Goal: Check status: Check status

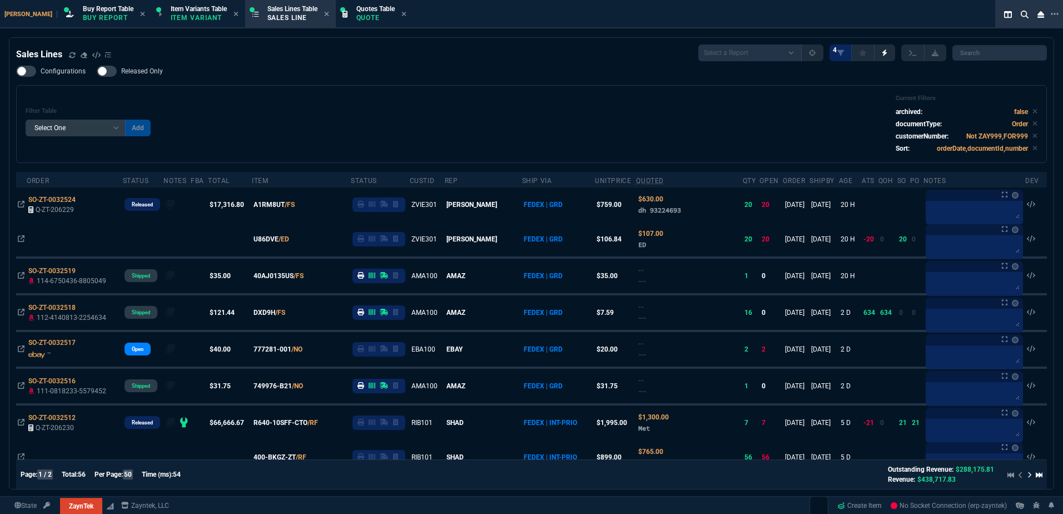
select select "1: BROV"
select select
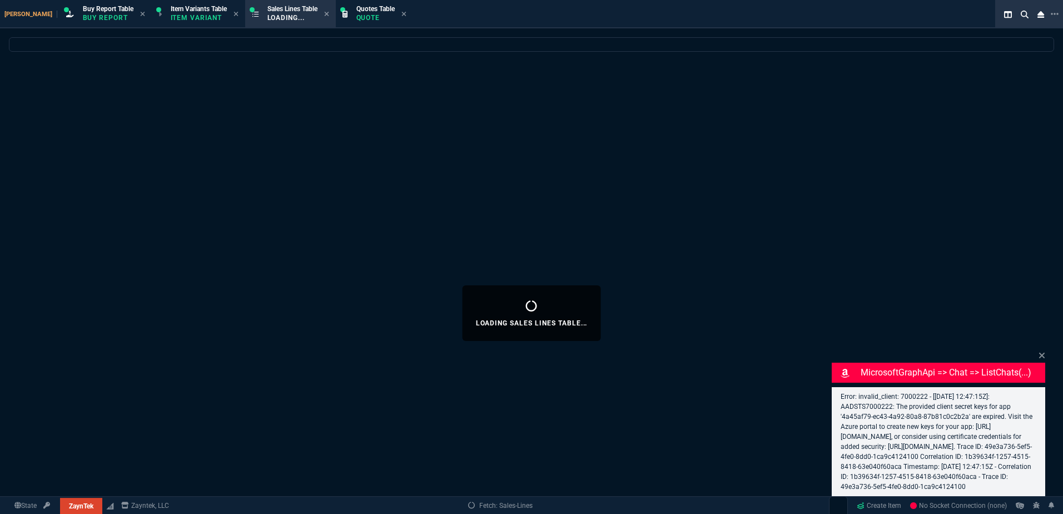
select select
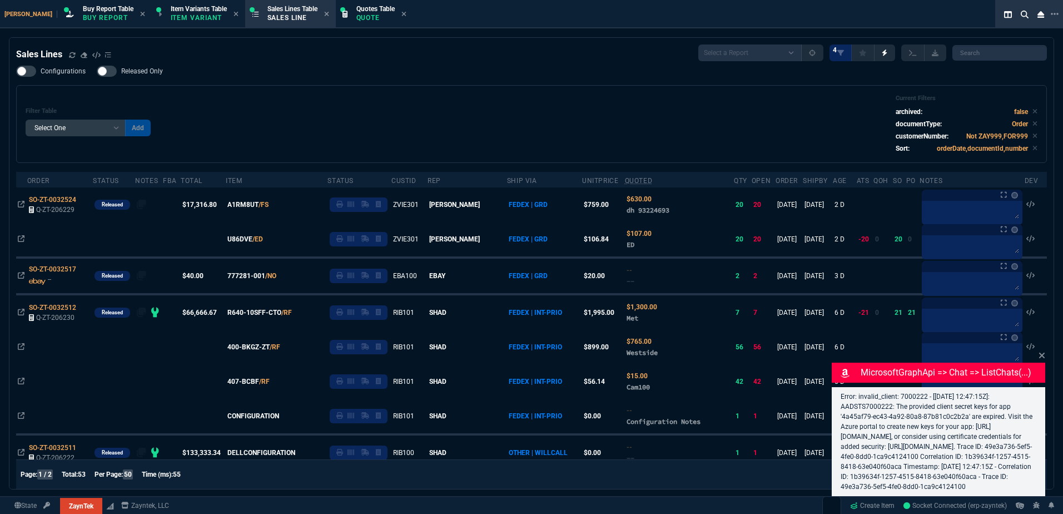
select select "1: BROV"
